Goal: Information Seeking & Learning: Learn about a topic

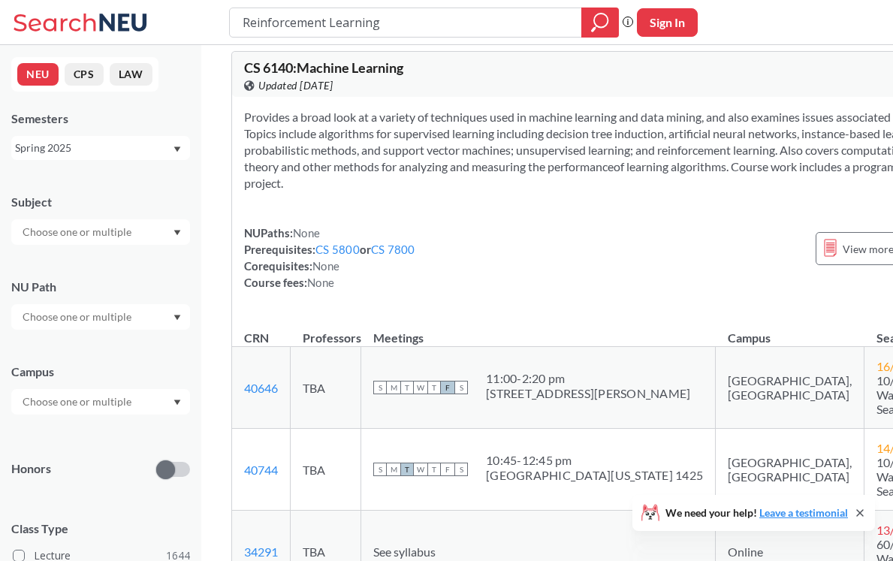
scroll to position [1519, 0]
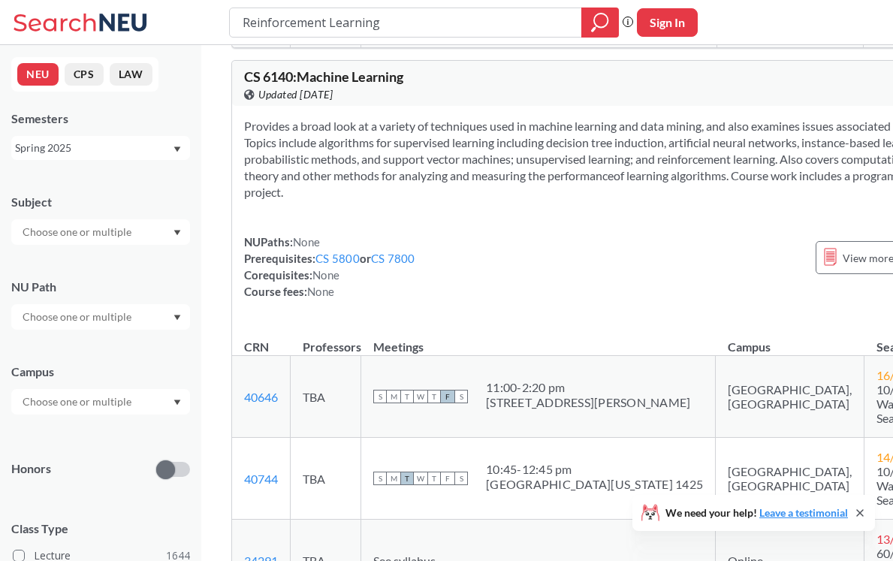
click at [73, 144] on div "Spring 2025" at bounding box center [93, 148] width 157 height 17
click at [80, 187] on div "Fall 2025" at bounding box center [105, 181] width 170 height 17
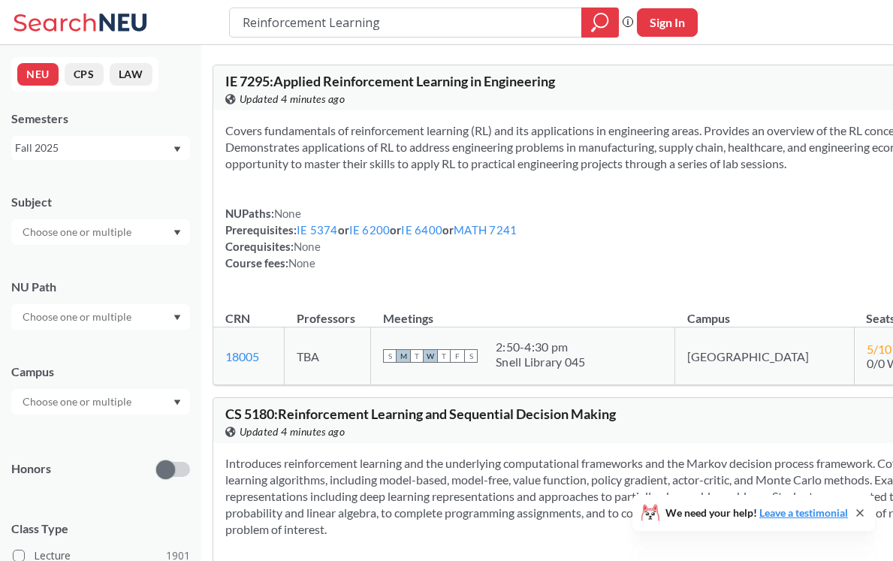
click at [92, 228] on input "text" at bounding box center [78, 232] width 126 height 18
click at [83, 254] on div "CS ( 115 )" at bounding box center [105, 258] width 170 height 17
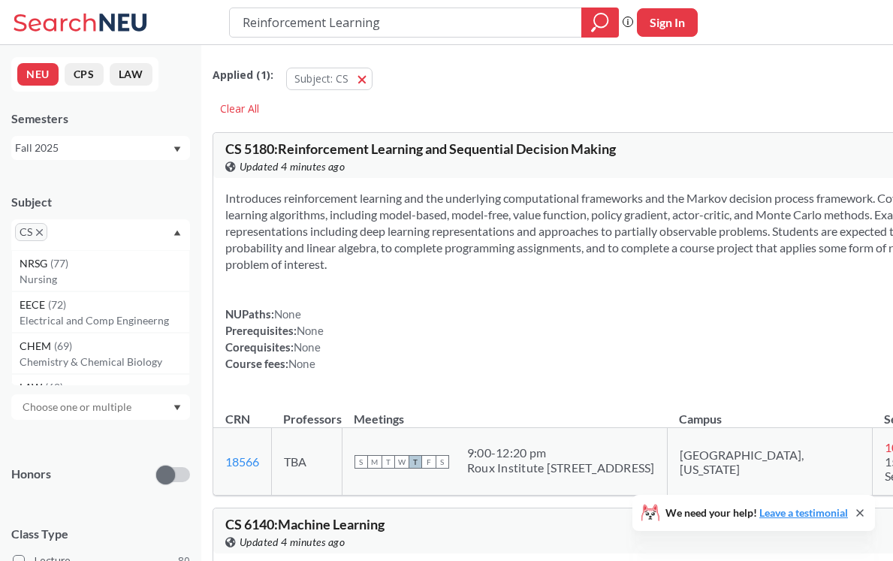
scroll to position [40, 0]
click at [104, 168] on div "NEU CPS LAW Semesters Fall 2025 Subject CS NRSG ( 77 ) Nursing EECE ( 72 ) Elec…" at bounding box center [100, 303] width 201 height 516
click at [72, 392] on div "Campus" at bounding box center [100, 387] width 179 height 66
click at [68, 402] on input "text" at bounding box center [78, 407] width 126 height 18
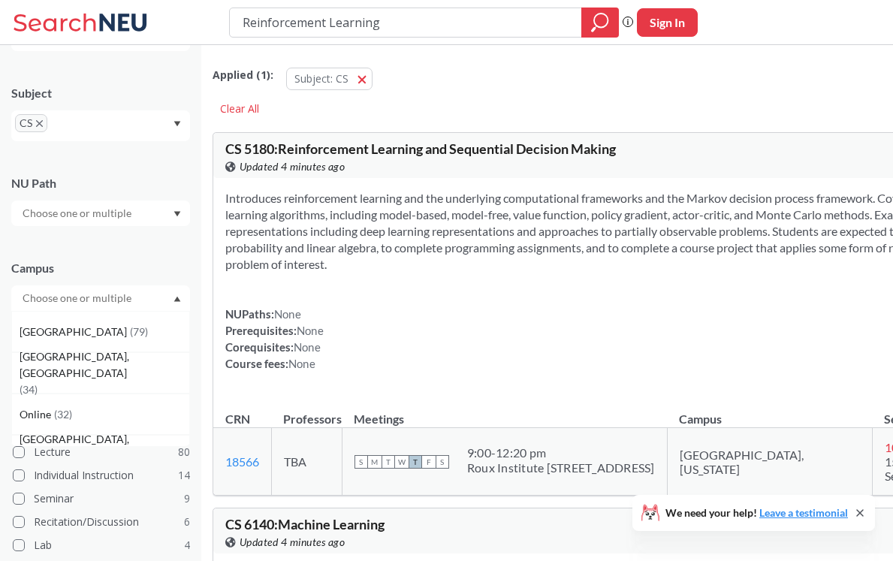
scroll to position [110, 0]
click at [50, 416] on span "Online" at bounding box center [37, 413] width 35 height 17
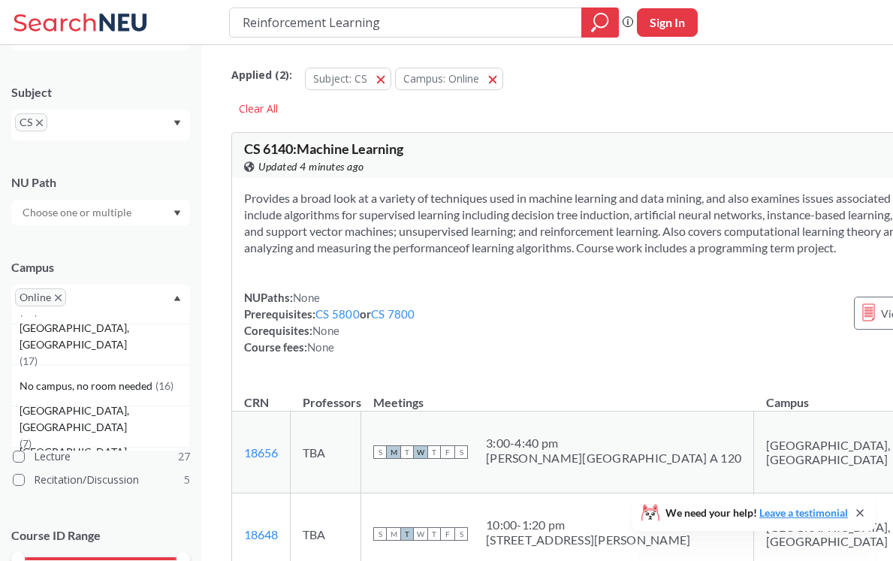
scroll to position [236, 0]
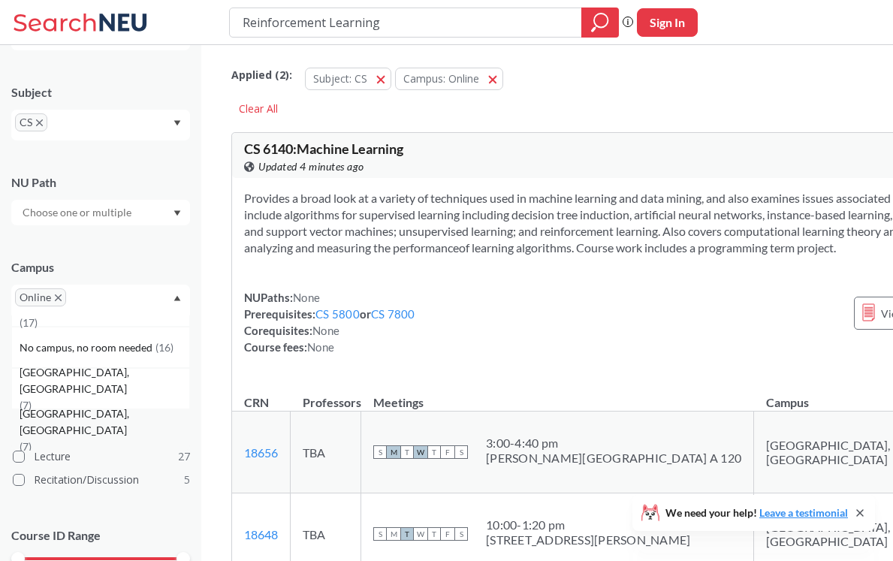
click at [56, 423] on span "[GEOGRAPHIC_DATA], [GEOGRAPHIC_DATA]" at bounding box center [105, 421] width 170 height 33
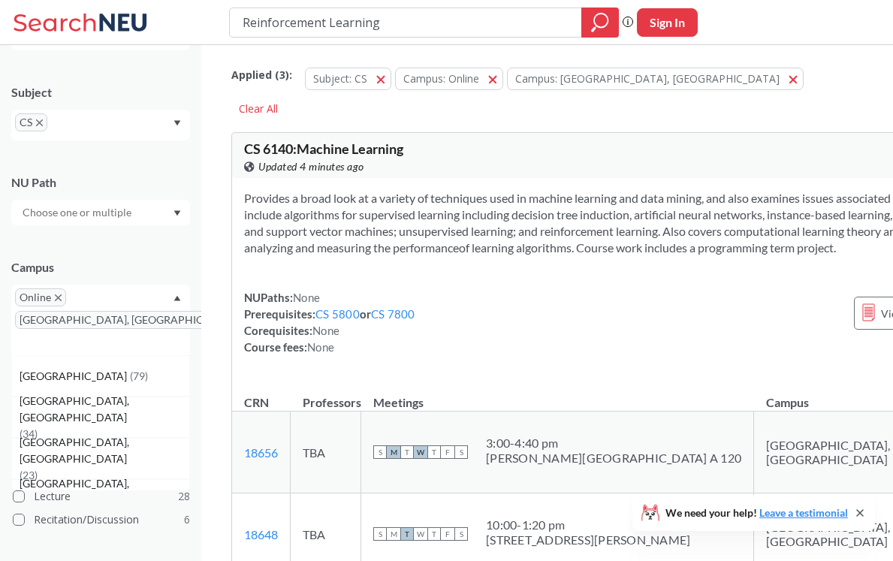
click at [130, 311] on span "[GEOGRAPHIC_DATA], [GEOGRAPHIC_DATA]" at bounding box center [134, 320] width 239 height 18
click at [242, 317] on icon "X to remove pill" at bounding box center [245, 320] width 7 height 7
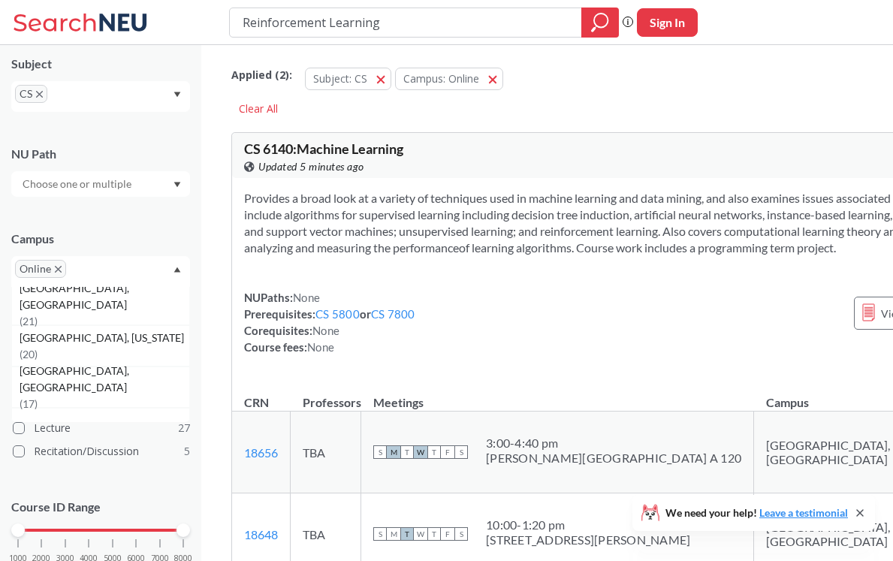
scroll to position [128, 0]
click at [95, 301] on span "[GEOGRAPHIC_DATA], [GEOGRAPHIC_DATA]" at bounding box center [105, 295] width 170 height 33
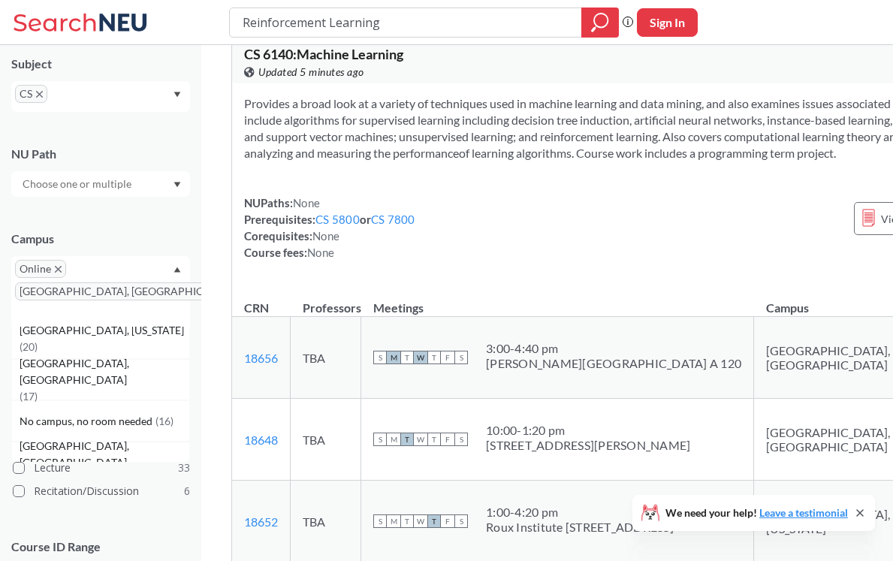
scroll to position [119, 0]
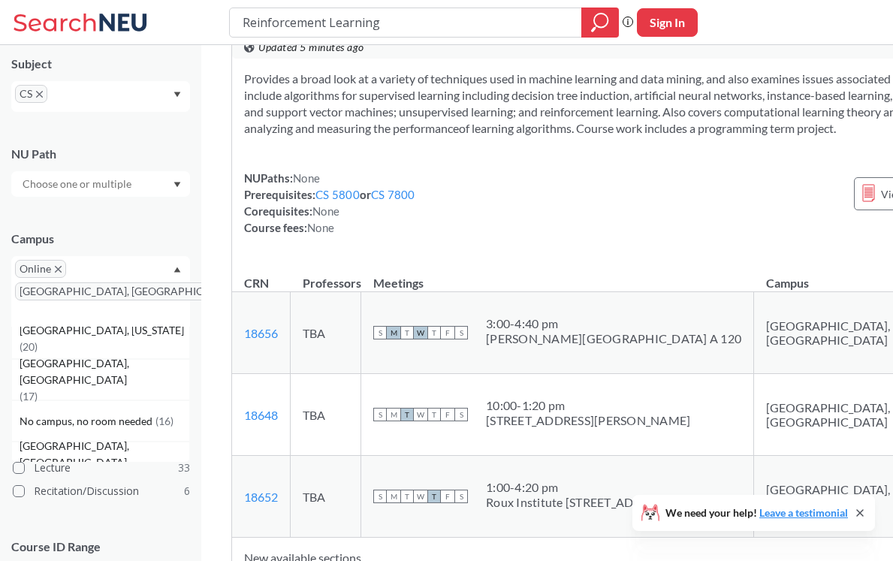
click at [148, 493] on div "Subject CS NU Path Campus Online [GEOGRAPHIC_DATA], [GEOGRAPHIC_DATA] [GEOGRAPH…" at bounding box center [100, 337] width 179 height 592
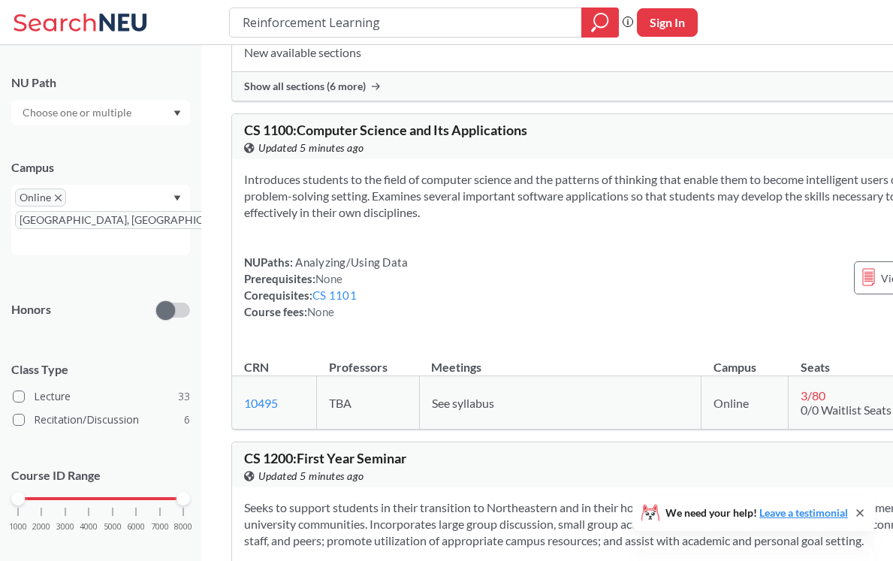
scroll to position [658, 0]
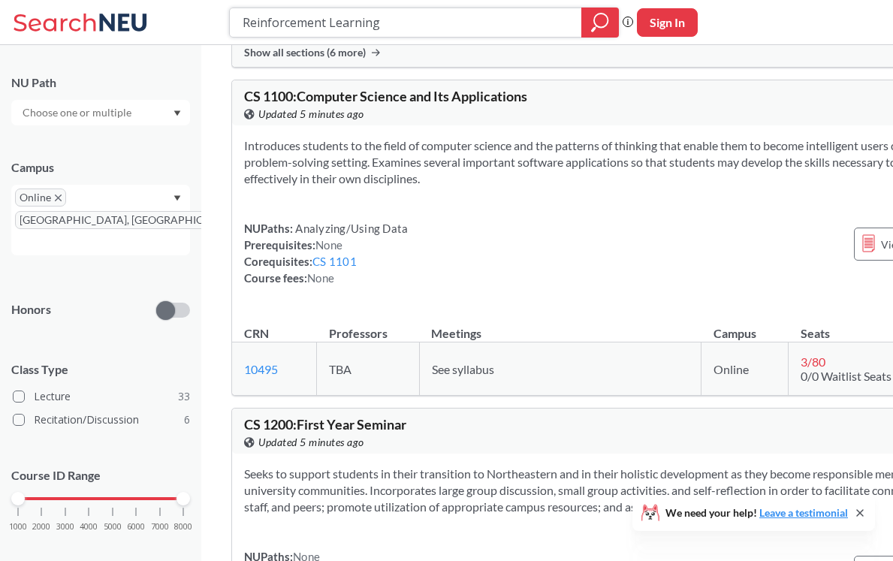
click at [480, 14] on input "Reinforcement Learning" at bounding box center [406, 23] width 330 height 26
click at [600, 27] on icon "magnifying glass" at bounding box center [601, 21] width 14 height 14
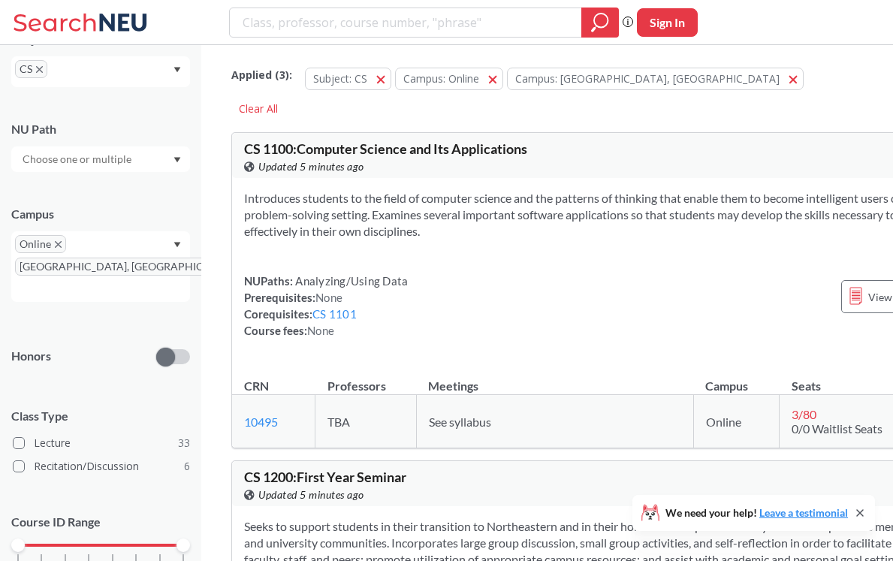
scroll to position [209, 0]
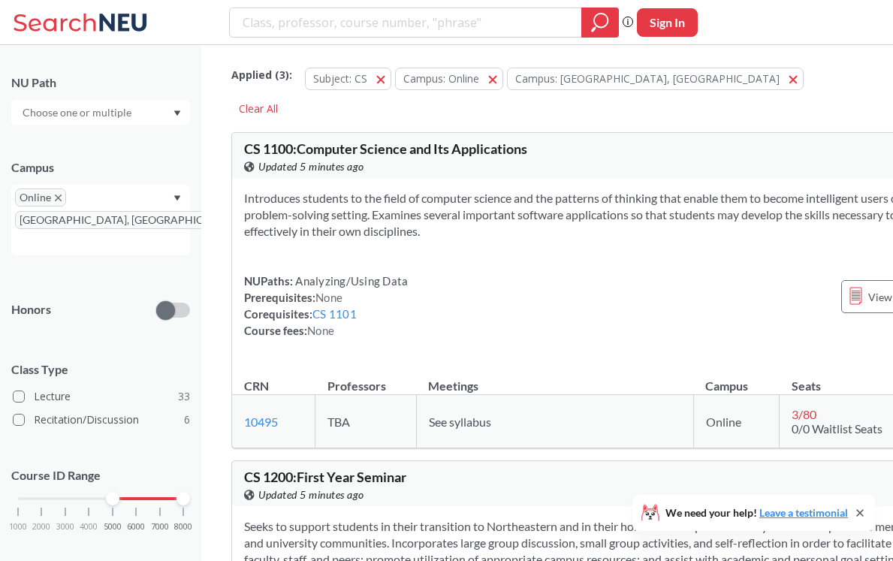
drag, startPoint x: 20, startPoint y: 482, endPoint x: 121, endPoint y: 483, distance: 101.3
click at [121, 493] on div "1000 2000 3000 4000 5000 6000 7000 8000" at bounding box center [100, 498] width 165 height 11
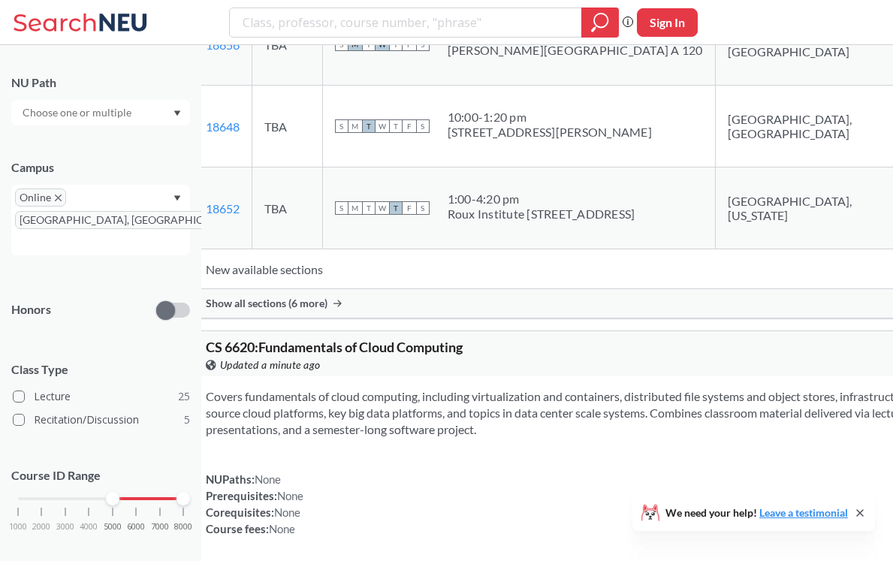
scroll to position [12910, 0]
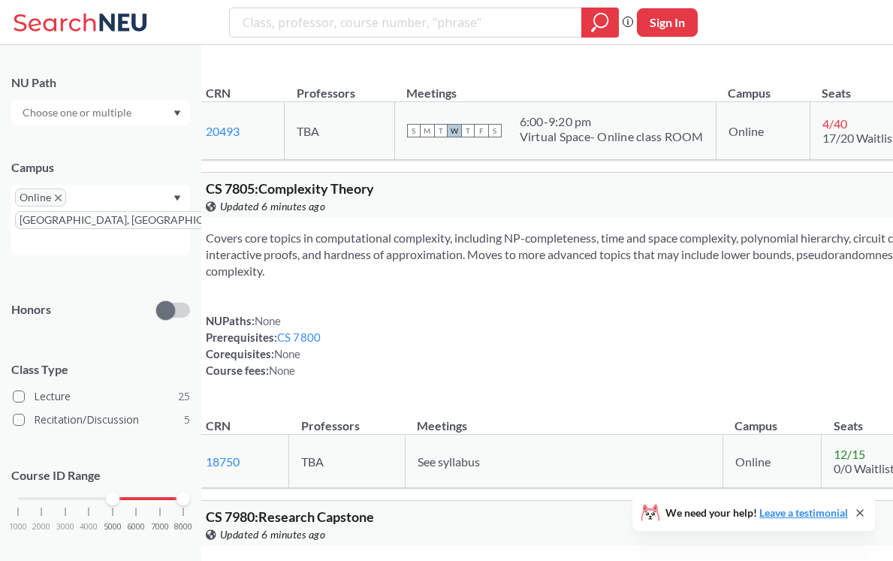
scroll to position [15233, 0]
